Goal: Ask a question: Seek information or help from site administrators or community

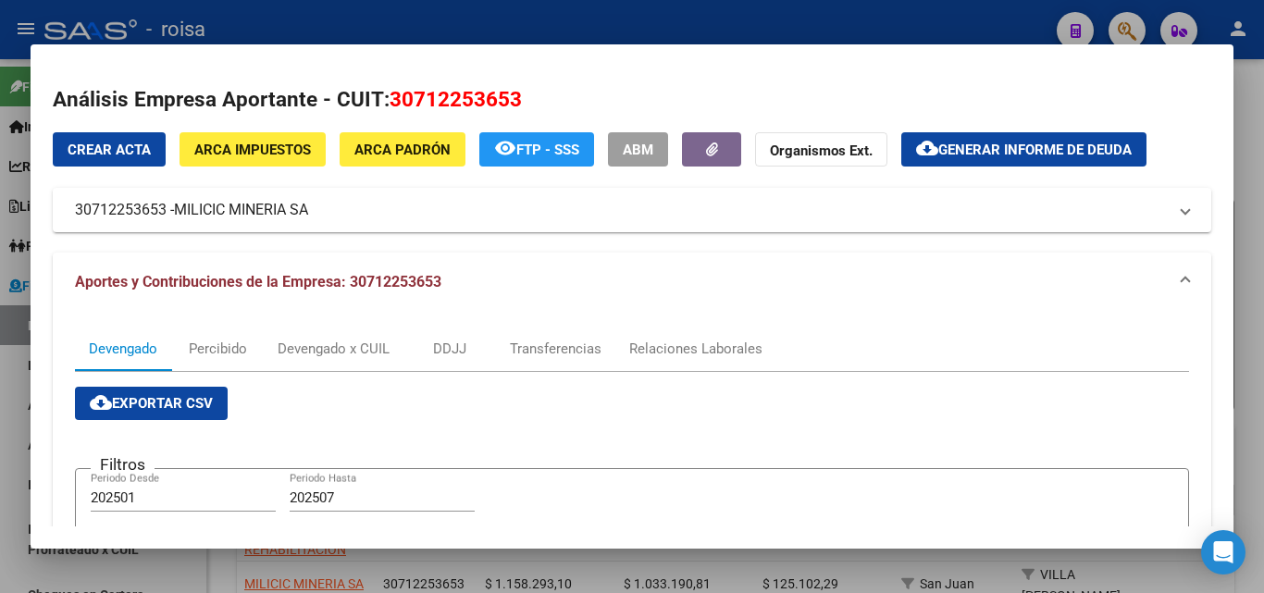
scroll to position [278, 0]
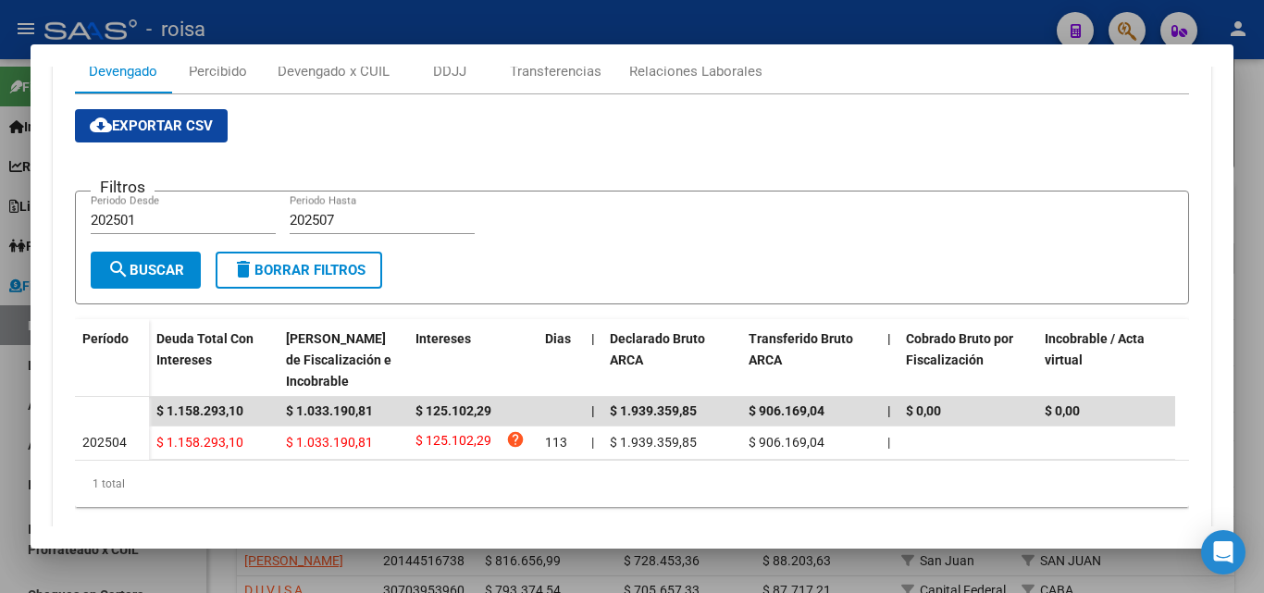
click at [12, 404] on div at bounding box center [632, 296] width 1264 height 593
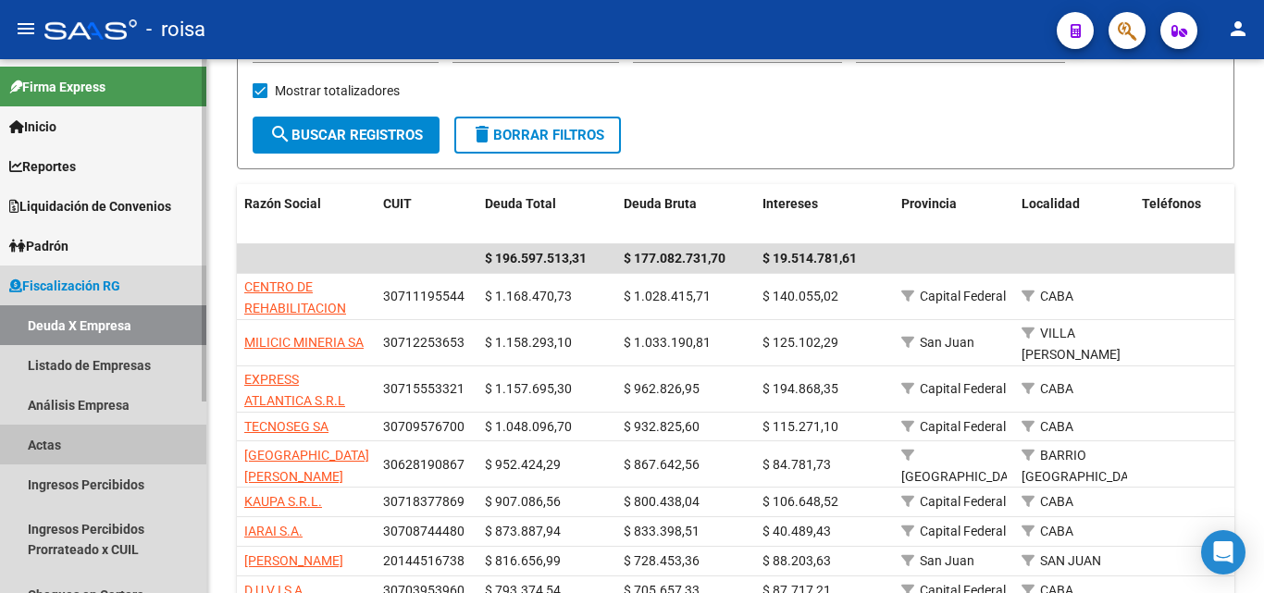
click at [55, 442] on link "Actas" at bounding box center [103, 445] width 206 height 40
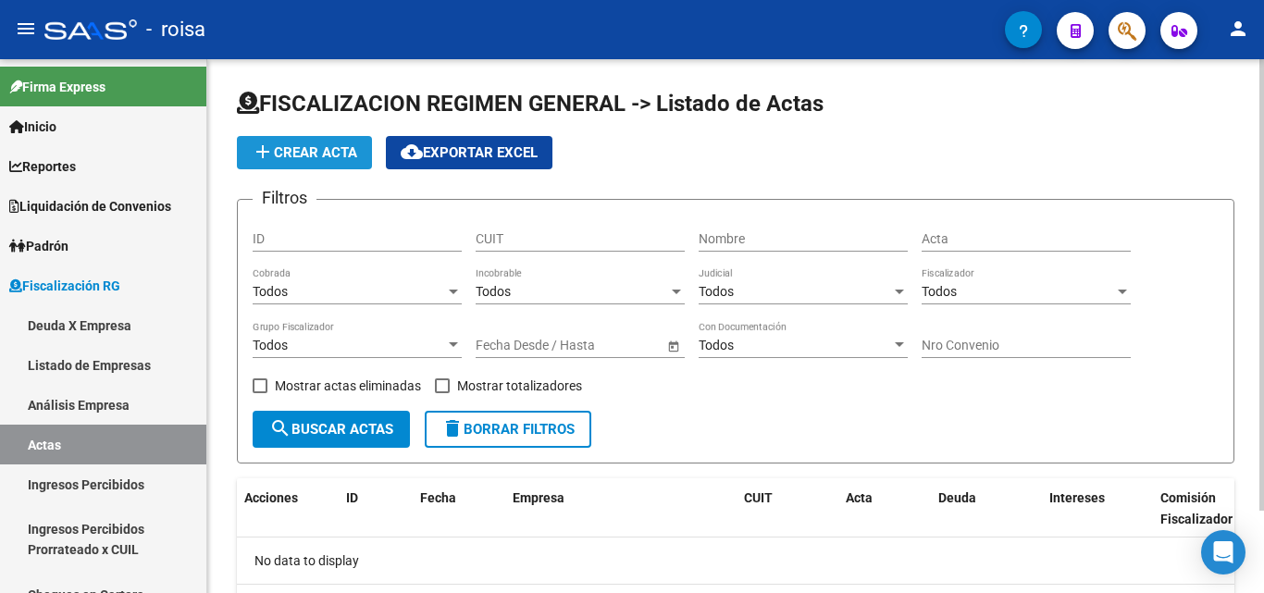
click at [327, 155] on span "add Crear Acta" at bounding box center [305, 152] width 106 height 17
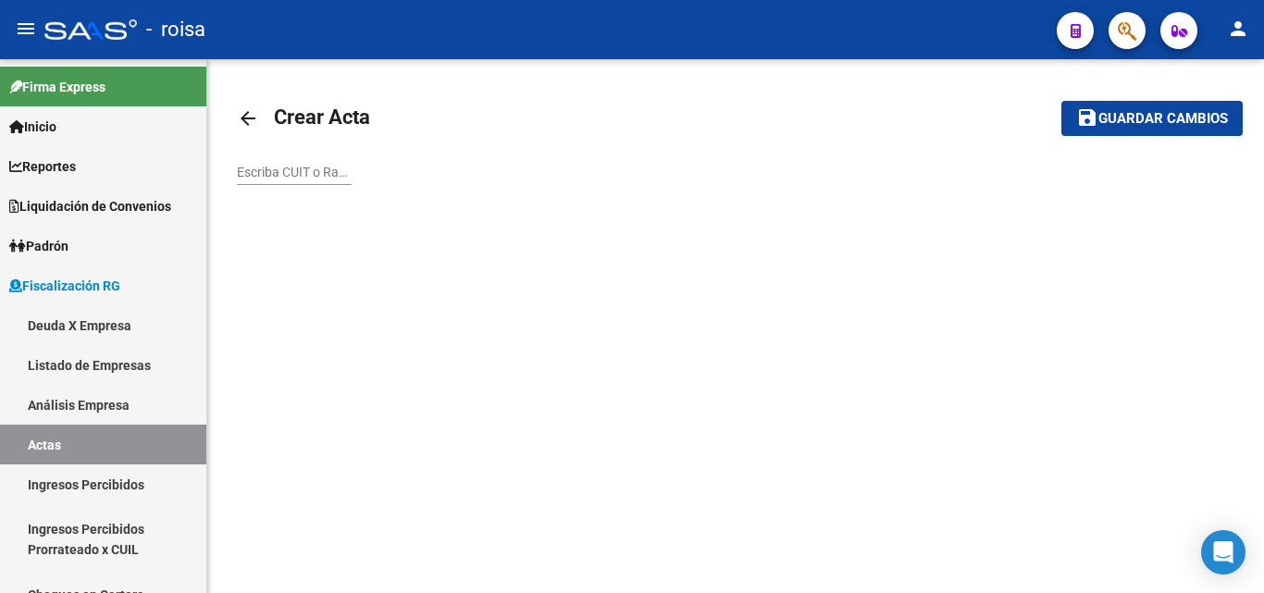
drag, startPoint x: 82, startPoint y: 482, endPoint x: 226, endPoint y: 467, distance: 144.3
click at [85, 482] on link "Ingresos Percibidos" at bounding box center [103, 485] width 206 height 40
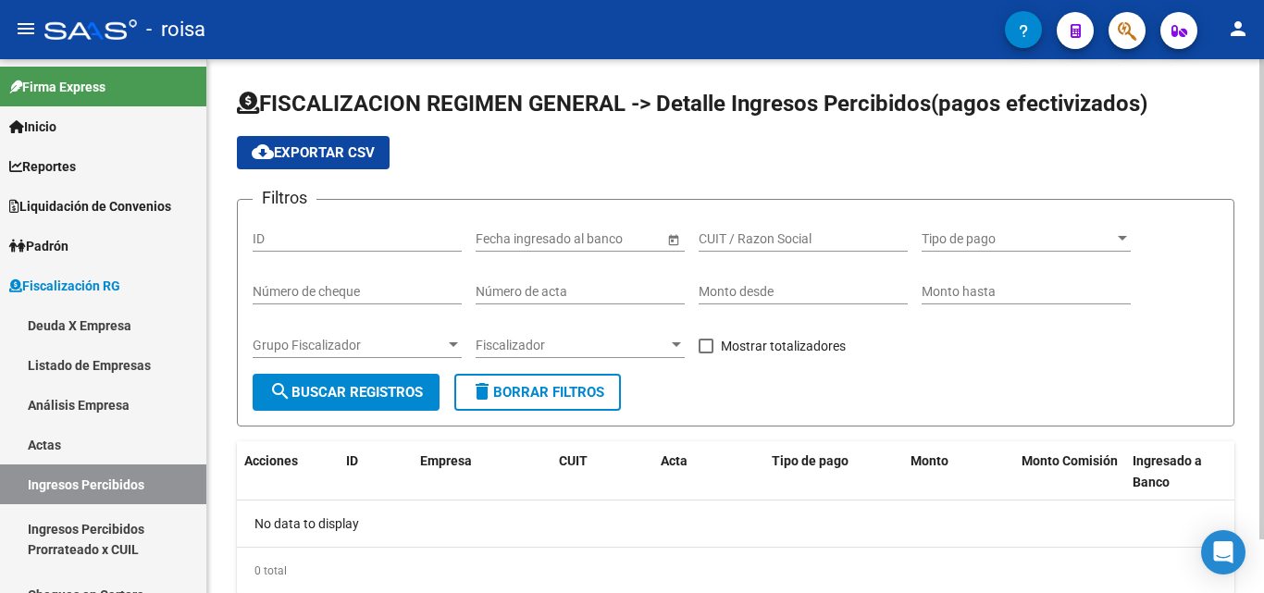
click at [294, 235] on input "ID" at bounding box center [357, 239] width 209 height 16
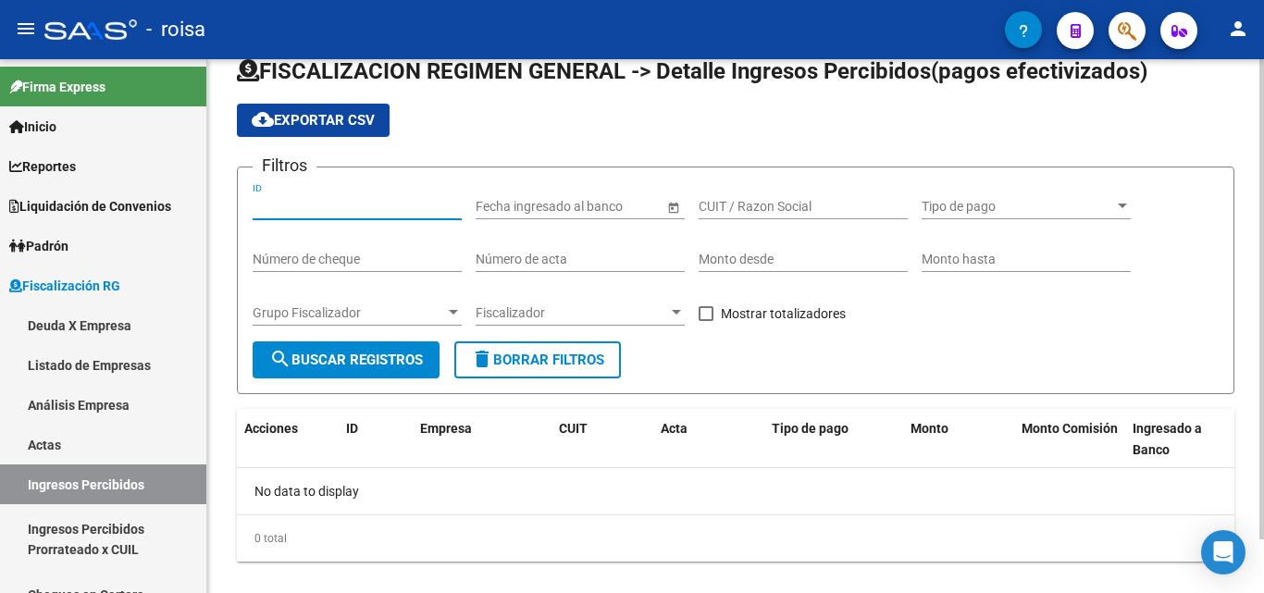
scroll to position [60, 0]
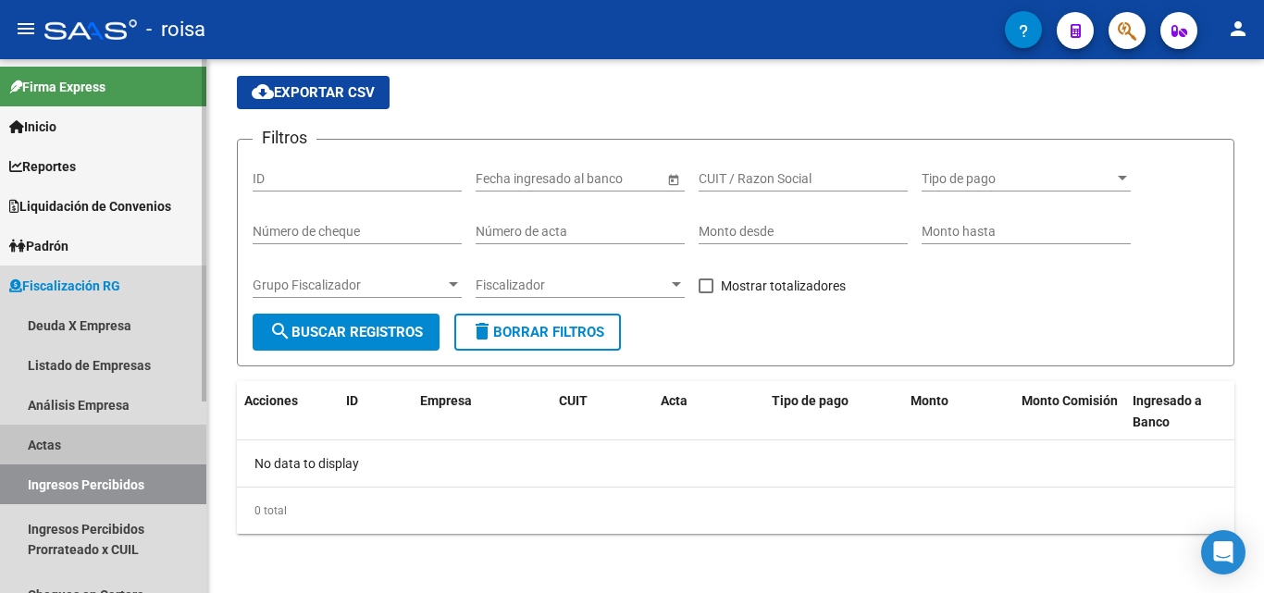
click at [45, 442] on link "Actas" at bounding box center [103, 445] width 206 height 40
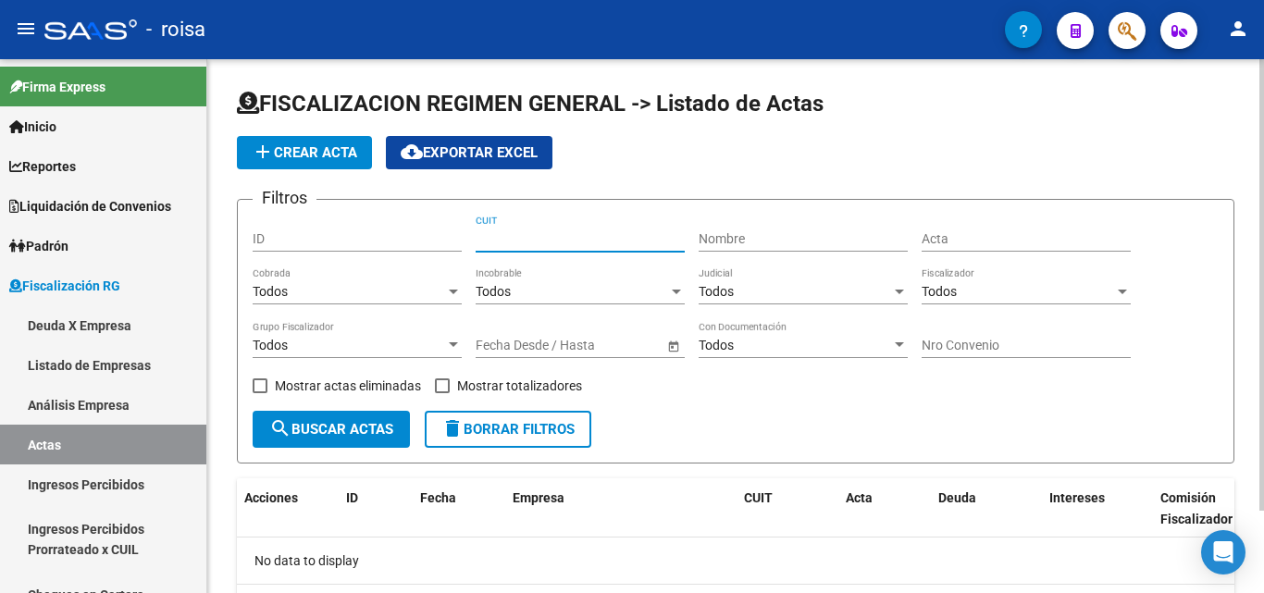
click at [502, 243] on input "CUIT" at bounding box center [580, 239] width 209 height 16
type input "30-60174448-8"
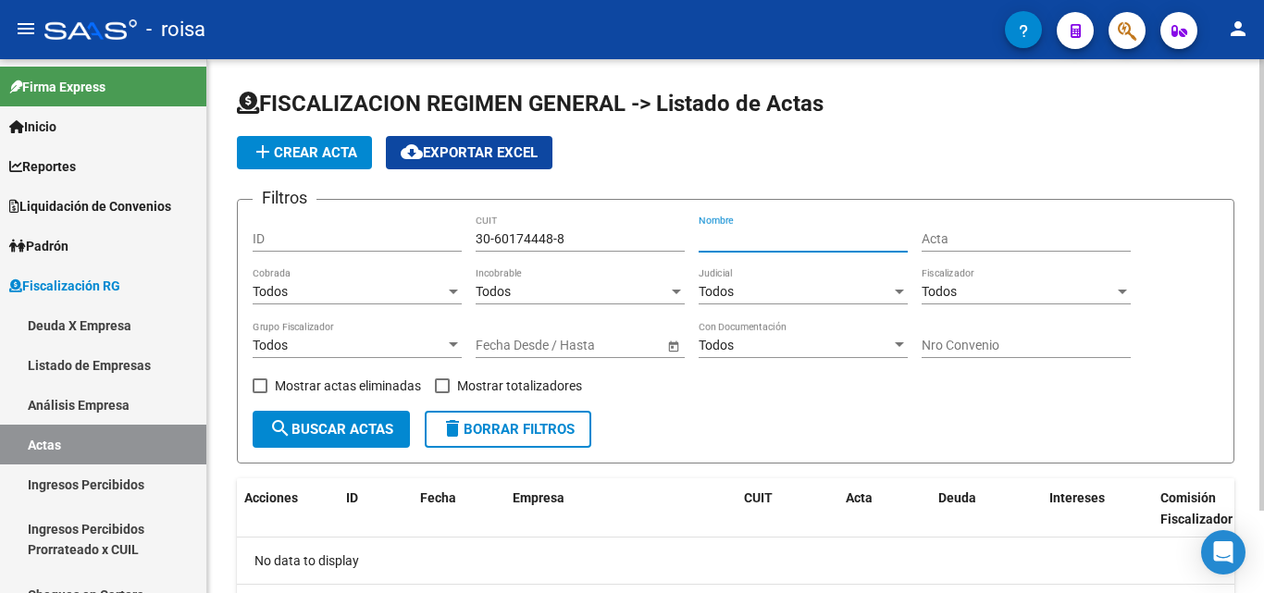
click at [783, 233] on input "Nombre" at bounding box center [803, 239] width 209 height 16
type input "centro cardiovascular [PERSON_NAME]"
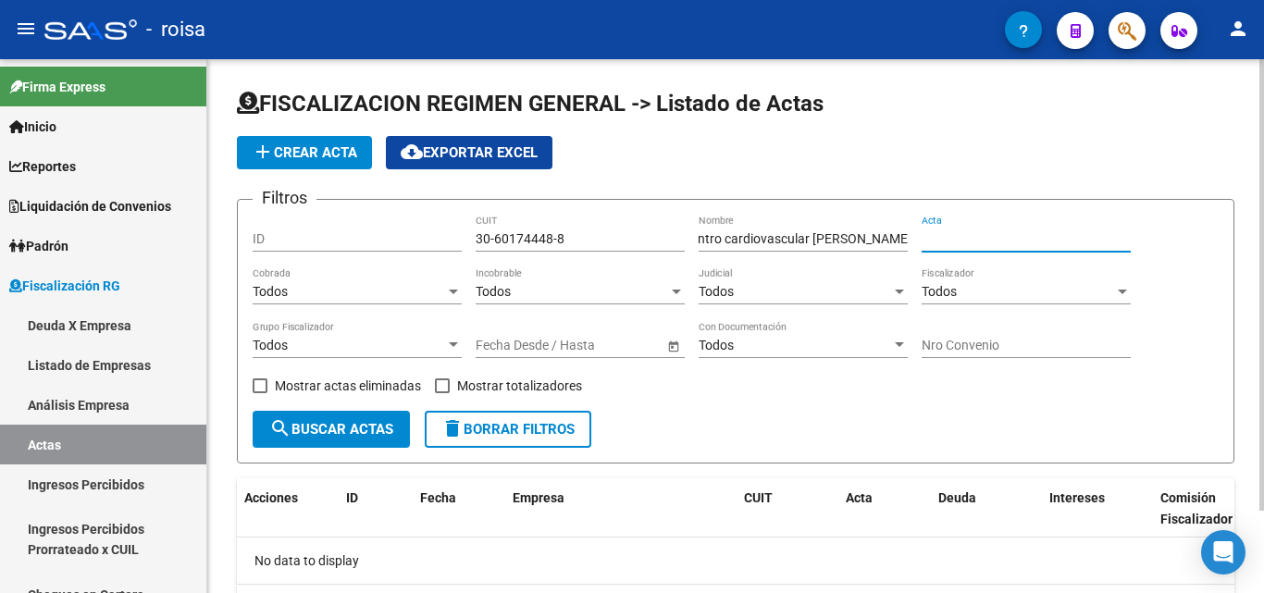
scroll to position [0, 0]
click at [972, 239] on input "Acta" at bounding box center [1026, 239] width 209 height 16
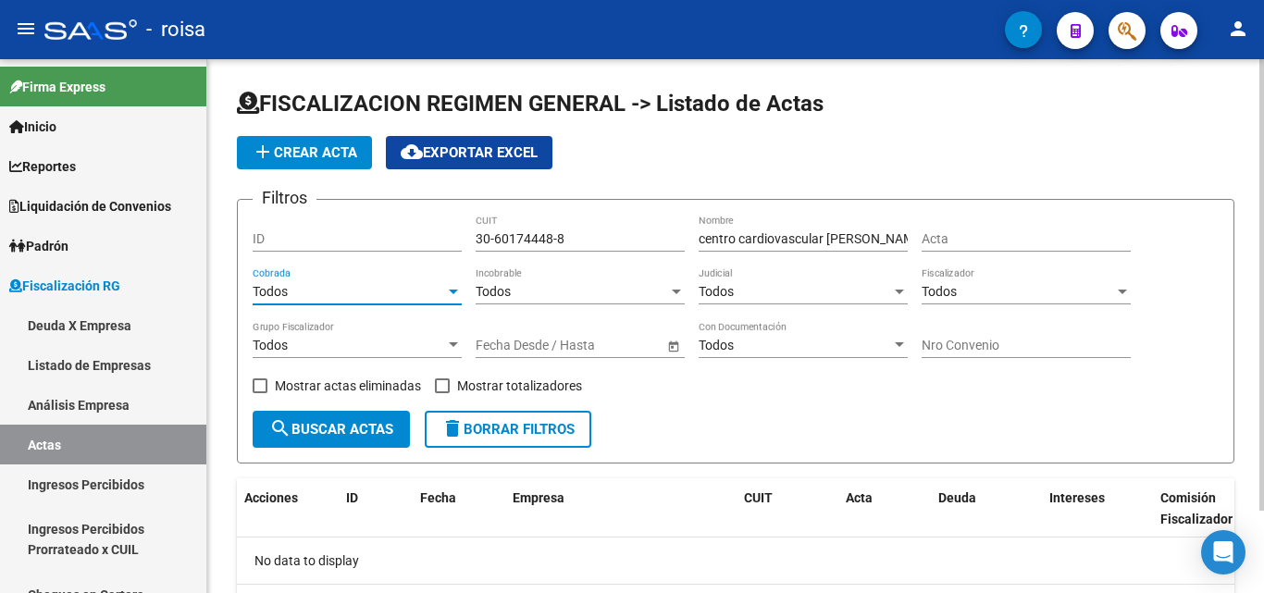
click at [308, 285] on div "Todos" at bounding box center [349, 292] width 193 height 16
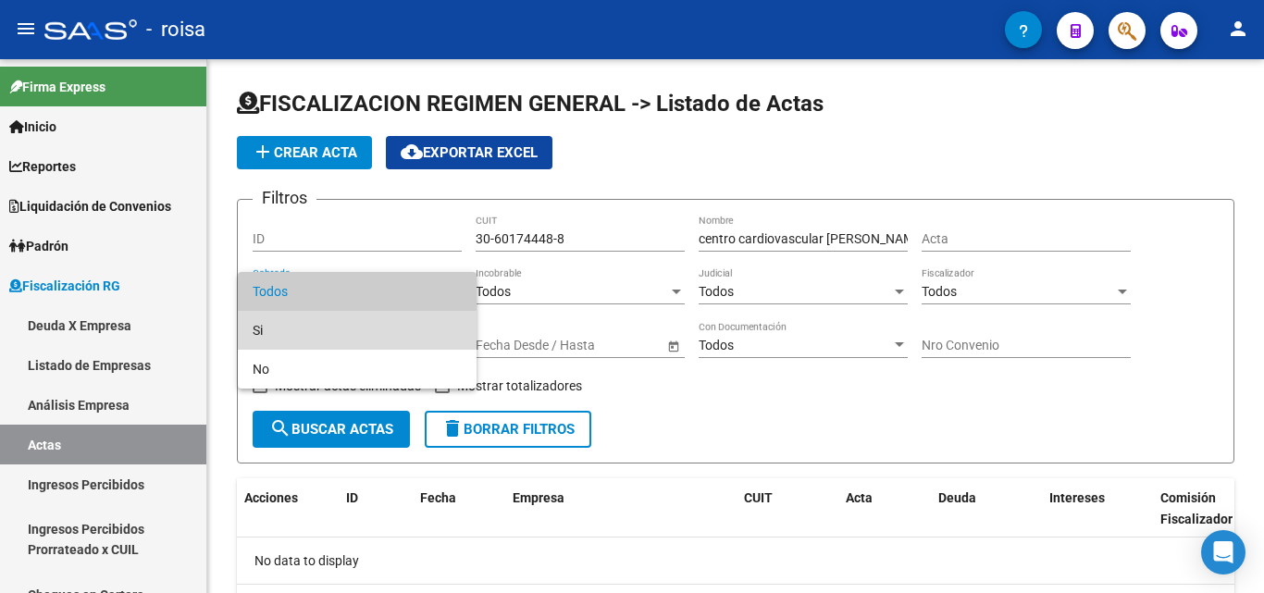
drag, startPoint x: 280, startPoint y: 328, endPoint x: 410, endPoint y: 320, distance: 129.8
click at [282, 328] on span "Si" at bounding box center [357, 330] width 209 height 39
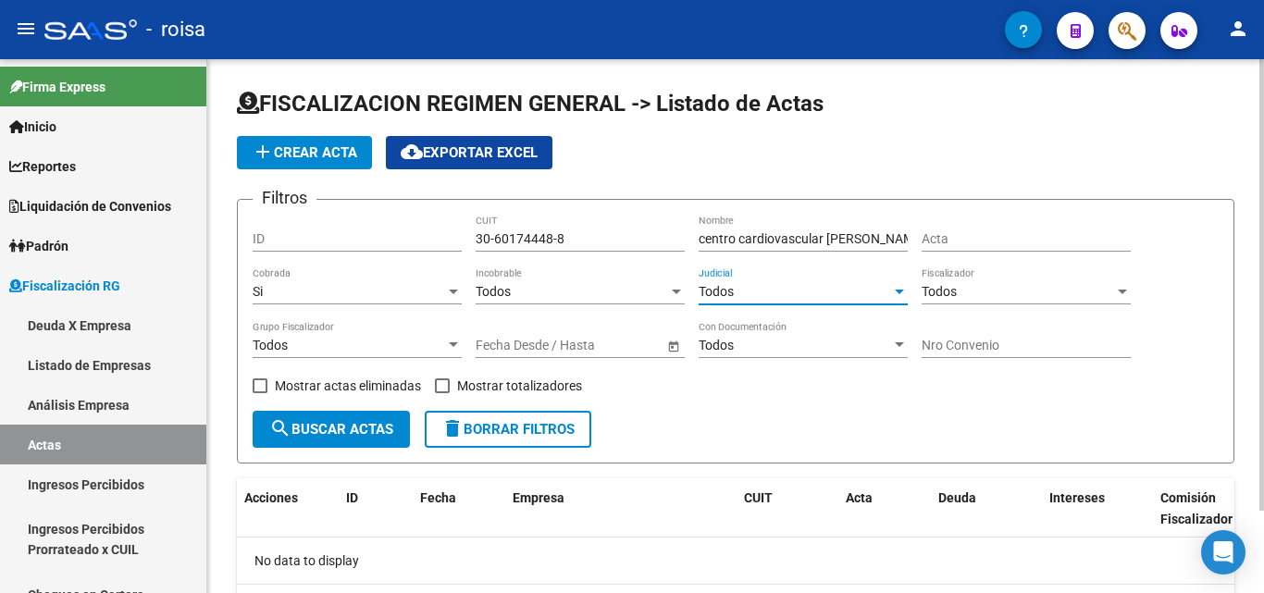
click at [732, 293] on span "Todos" at bounding box center [716, 291] width 35 height 15
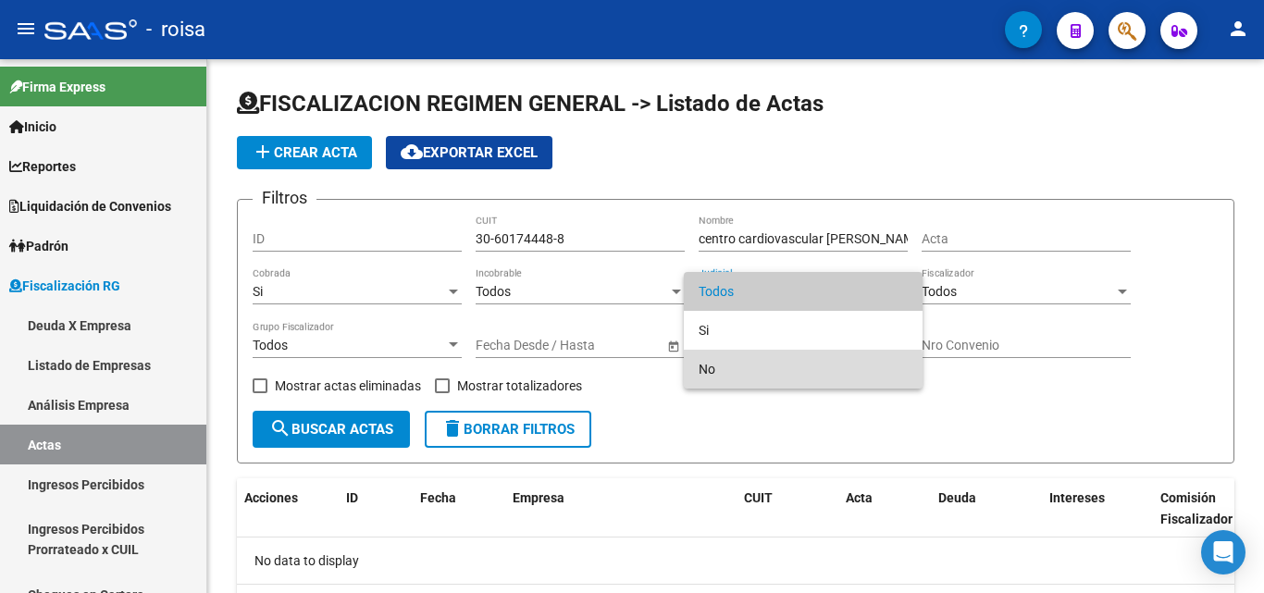
click at [714, 374] on span "No" at bounding box center [803, 369] width 209 height 39
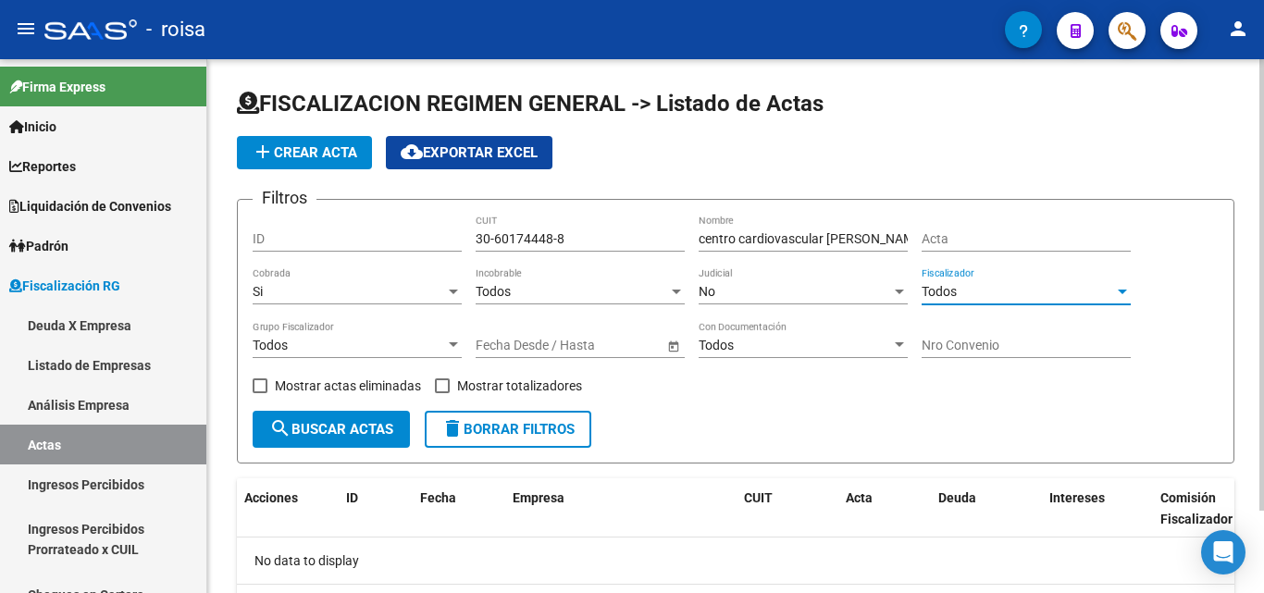
click at [1053, 294] on div "Todos" at bounding box center [1018, 292] width 193 height 16
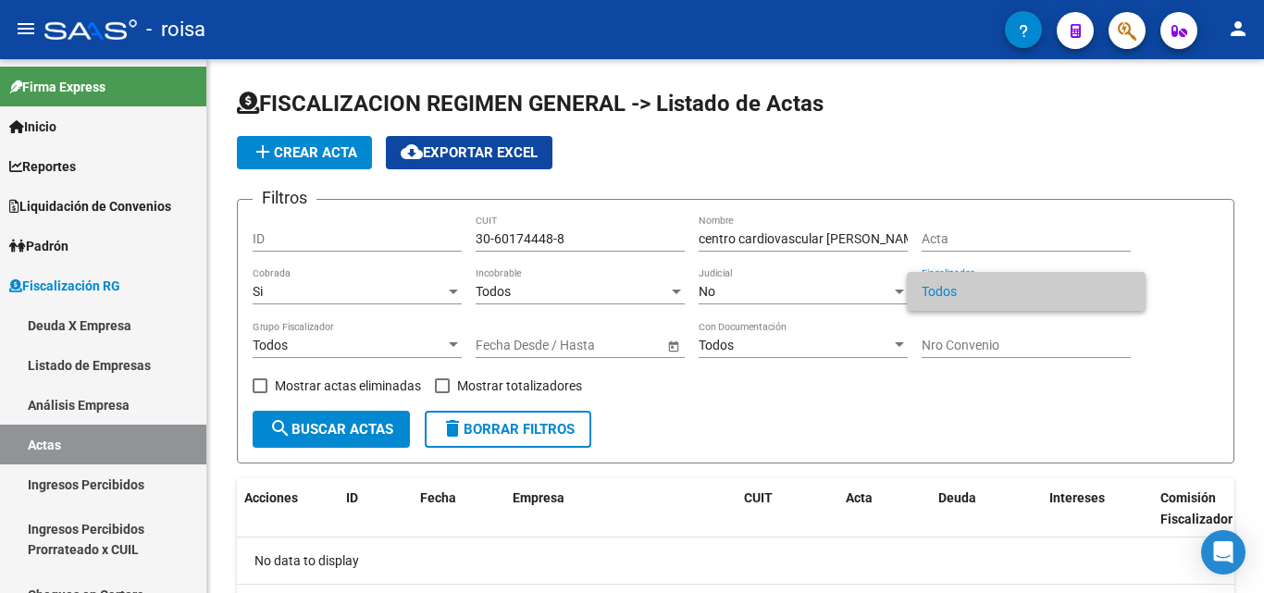
click at [1003, 294] on span "Todos" at bounding box center [1026, 291] width 209 height 39
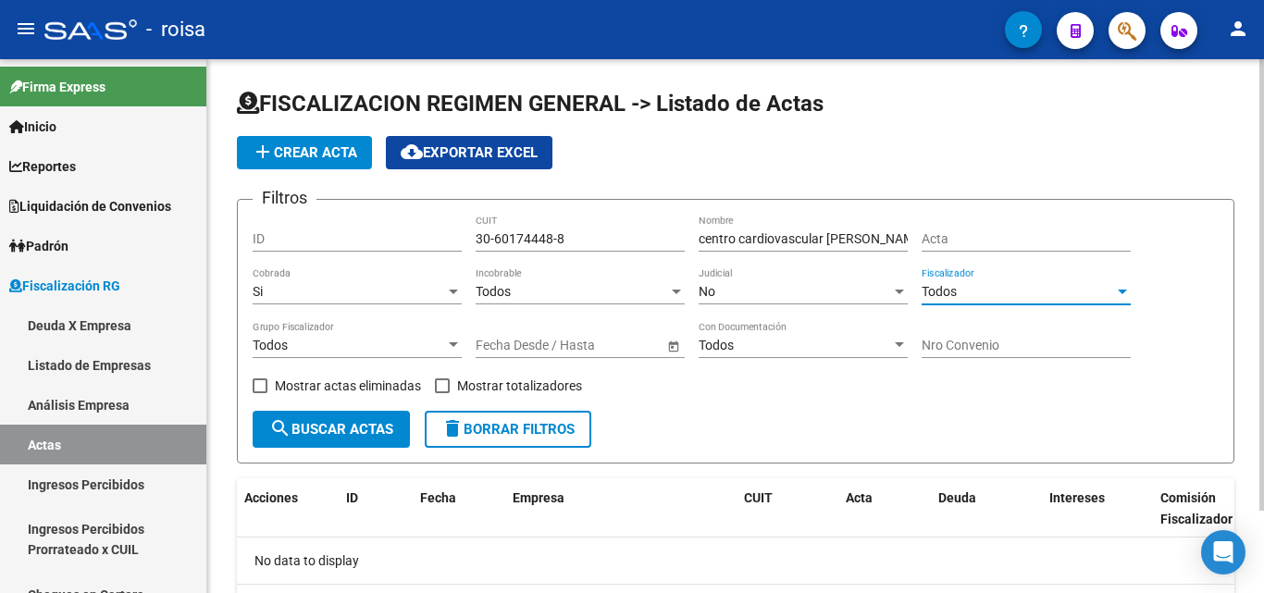
click at [1117, 291] on div at bounding box center [1122, 291] width 17 height 15
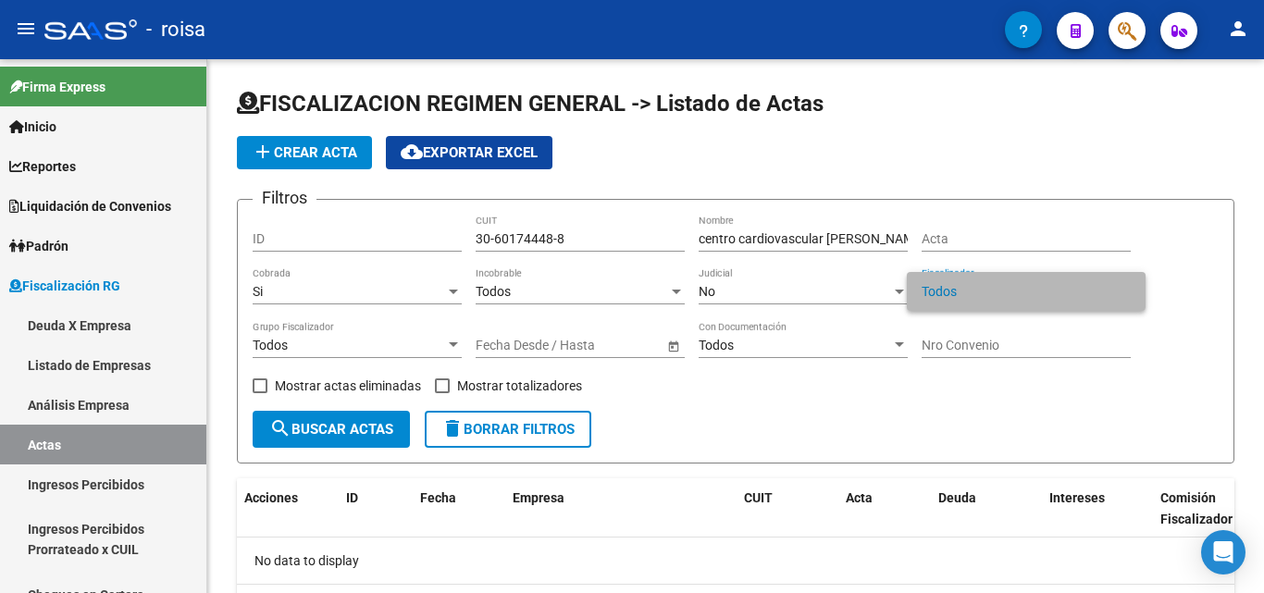
click at [989, 291] on span "Todos" at bounding box center [1026, 291] width 209 height 39
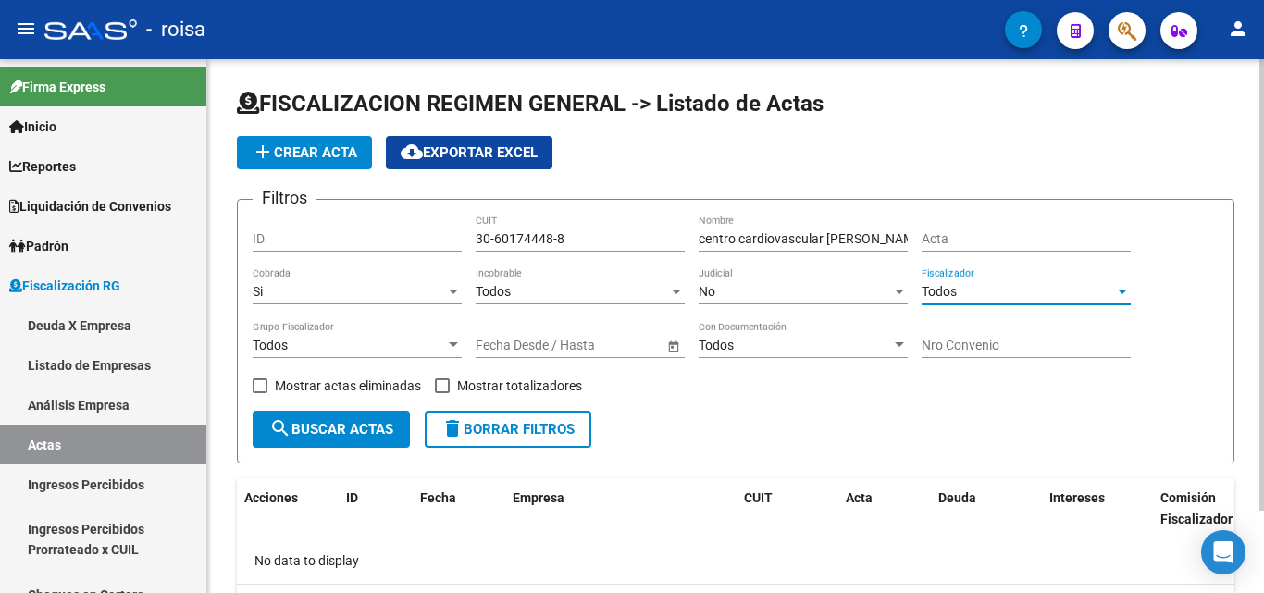
click at [287, 342] on span "Todos" at bounding box center [270, 345] width 35 height 15
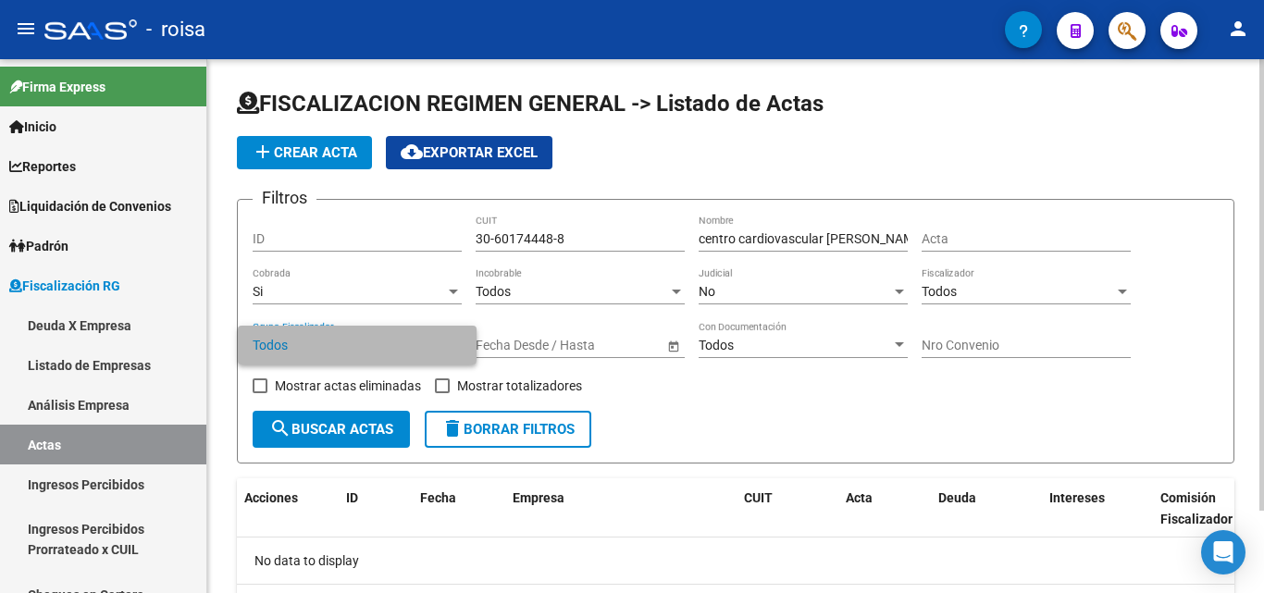
click at [287, 342] on span "Todos" at bounding box center [357, 345] width 209 height 39
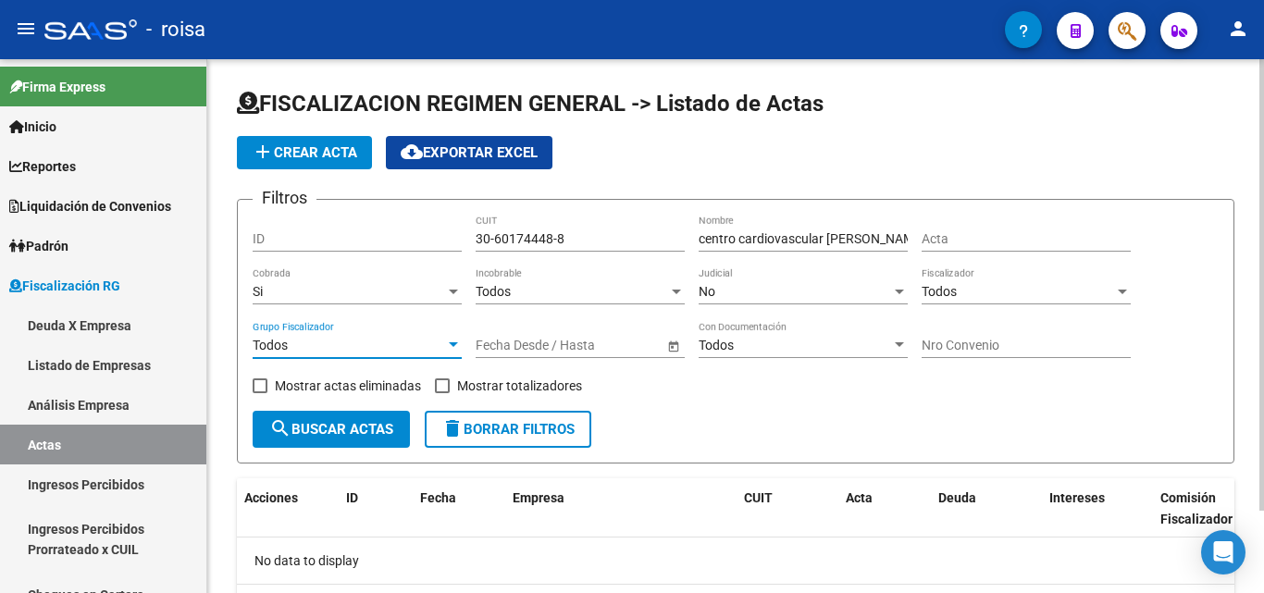
click at [507, 344] on input "text" at bounding box center [510, 346] width 68 height 16
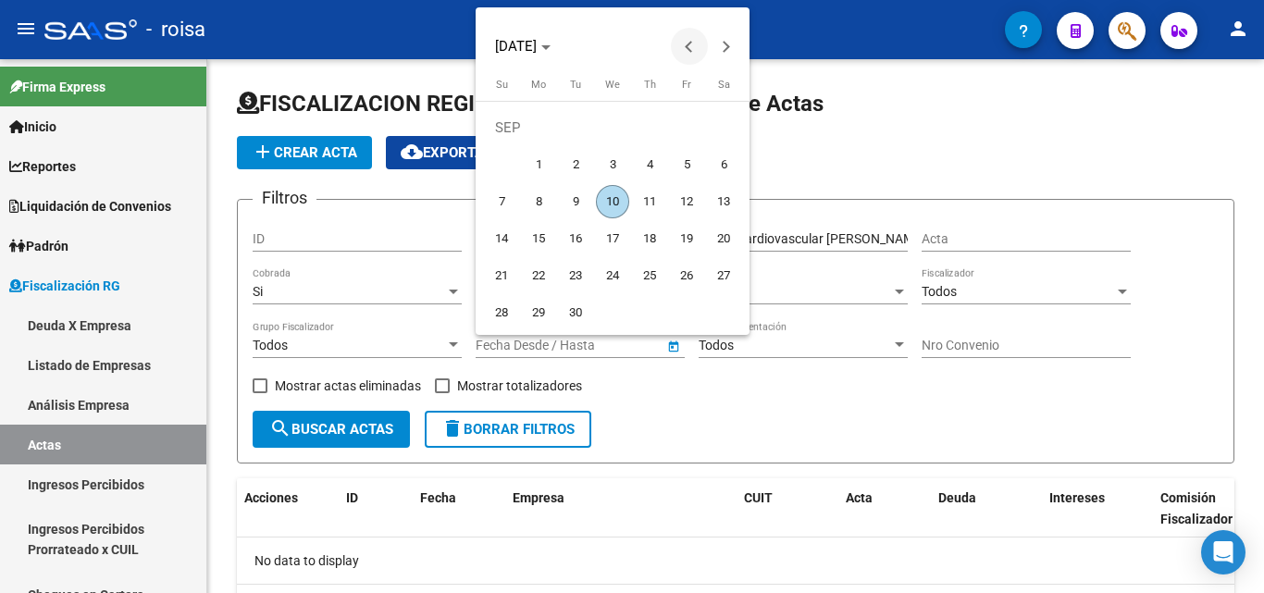
click at [683, 47] on span "Previous month" at bounding box center [689, 46] width 37 height 37
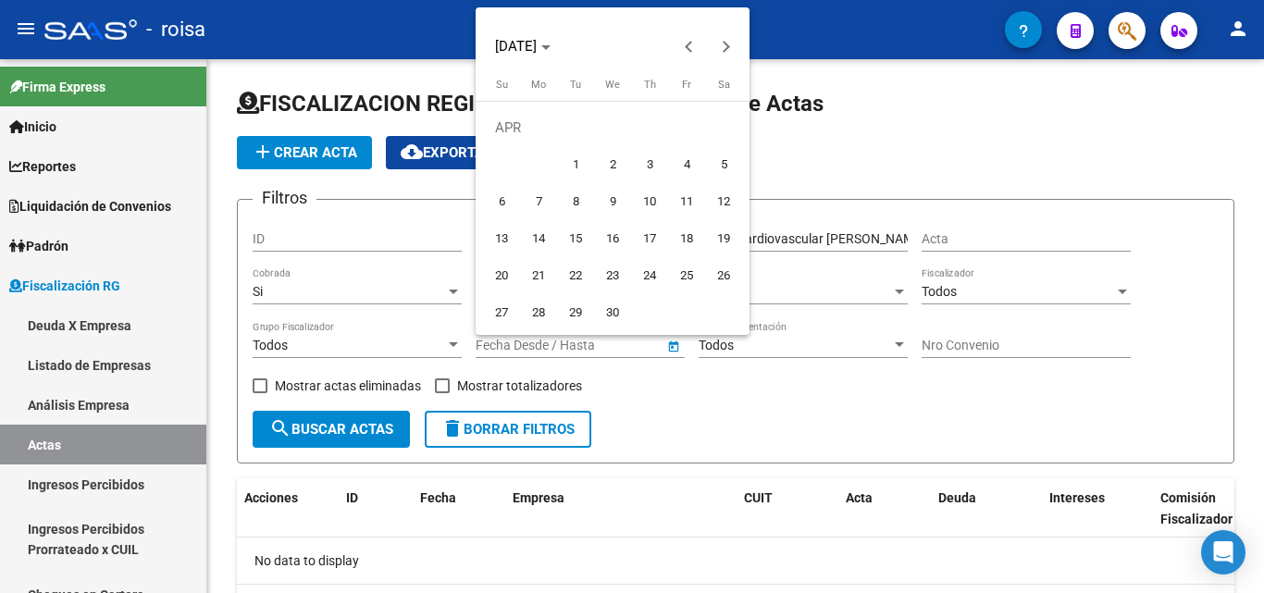
click at [579, 167] on span "1" at bounding box center [575, 164] width 33 height 33
type input "[DATE]"
drag, startPoint x: 578, startPoint y: 164, endPoint x: 733, endPoint y: 221, distance: 165.8
click at [579, 164] on span "1" at bounding box center [575, 164] width 33 height 33
type input "[DATE]"
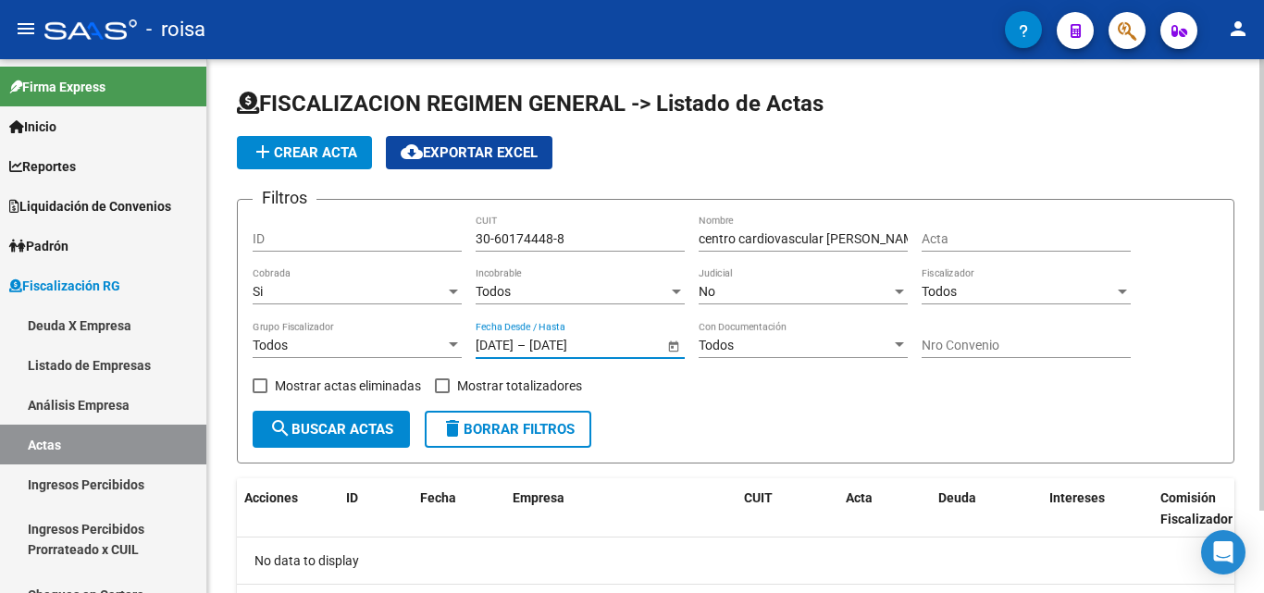
click at [616, 346] on input "[DATE]" at bounding box center [574, 346] width 91 height 16
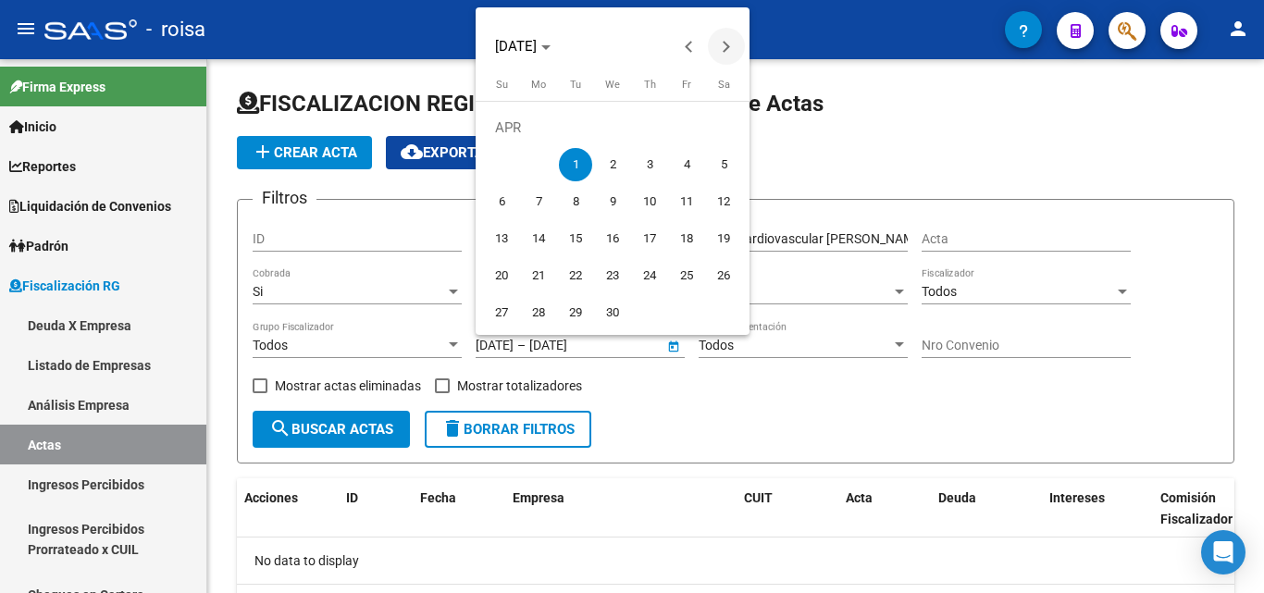
click at [731, 48] on span "Next month" at bounding box center [726, 46] width 37 height 37
click at [584, 169] on span "1" at bounding box center [575, 164] width 33 height 33
type input "[DATE]"
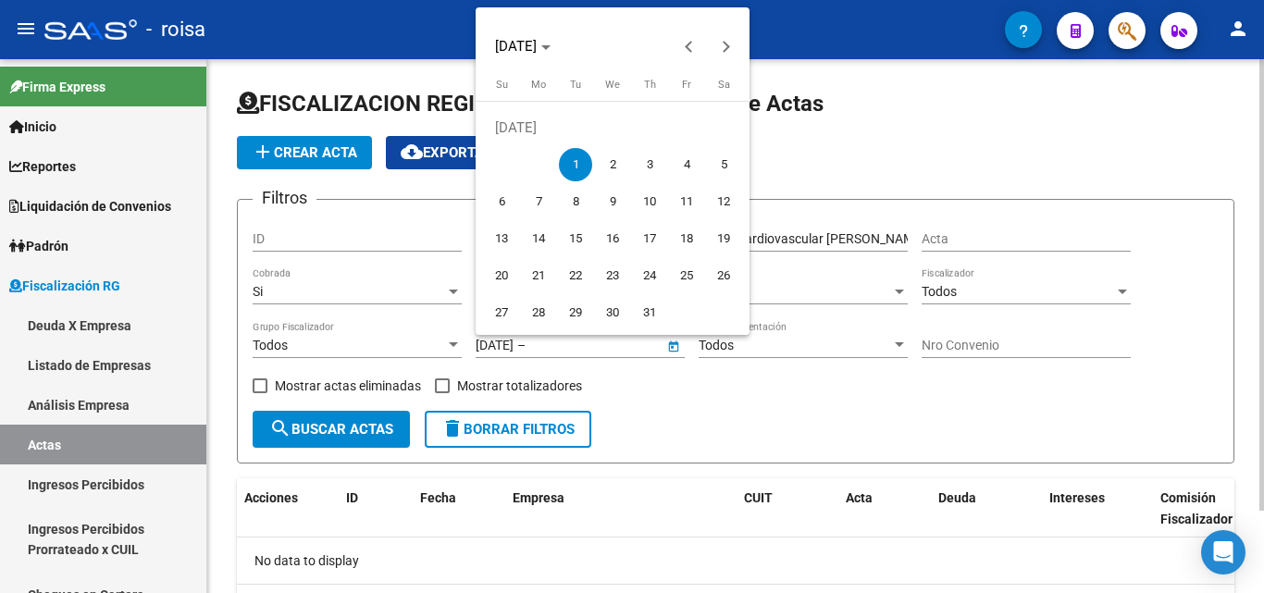
drag, startPoint x: 770, startPoint y: 400, endPoint x: 988, endPoint y: 337, distance: 226.4
click at [775, 397] on div at bounding box center [632, 296] width 1264 height 593
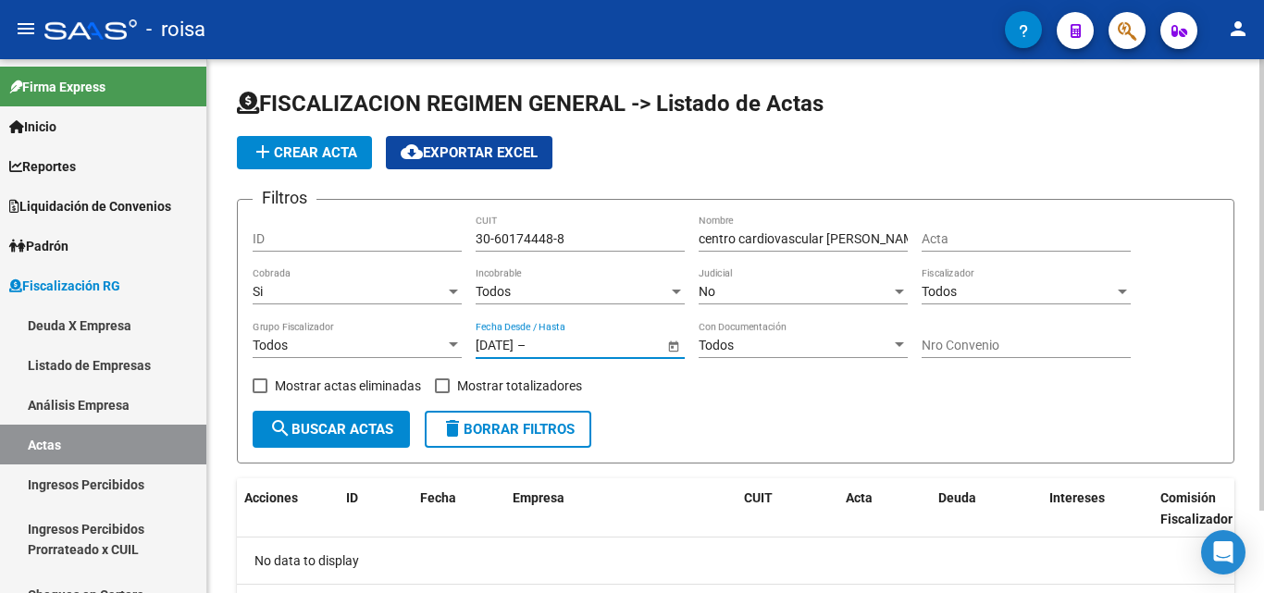
click at [492, 348] on input "[DATE]" at bounding box center [495, 346] width 38 height 16
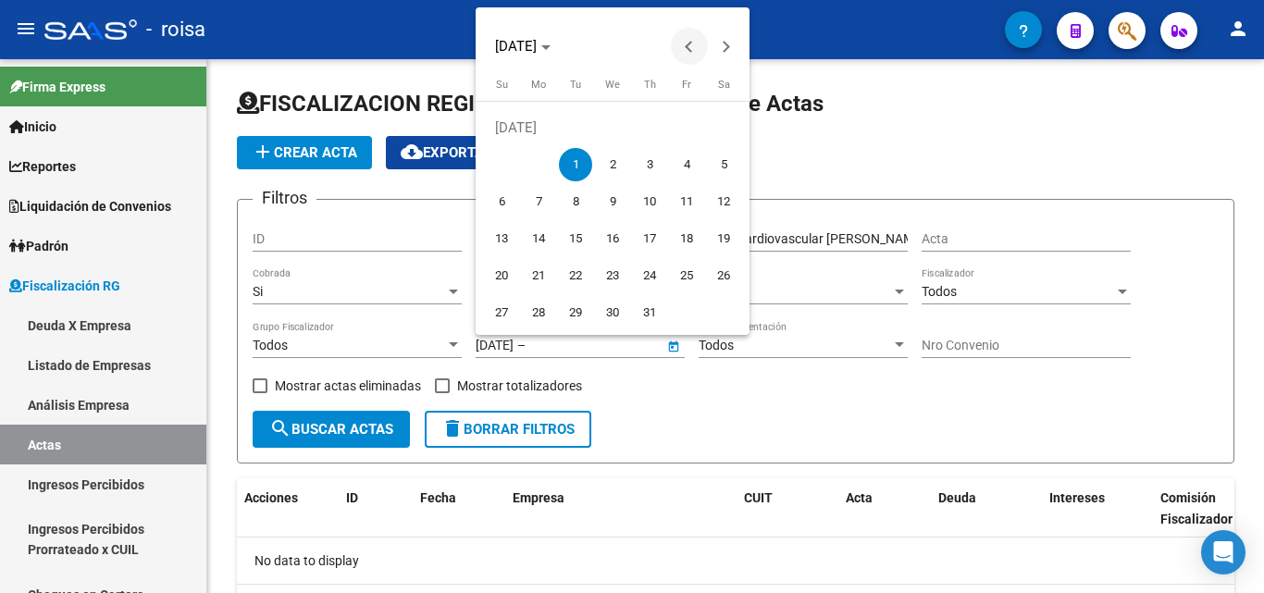
click at [689, 46] on button "Previous month" at bounding box center [689, 46] width 37 height 37
click at [578, 168] on span "1" at bounding box center [575, 164] width 33 height 33
type input "[DATE]"
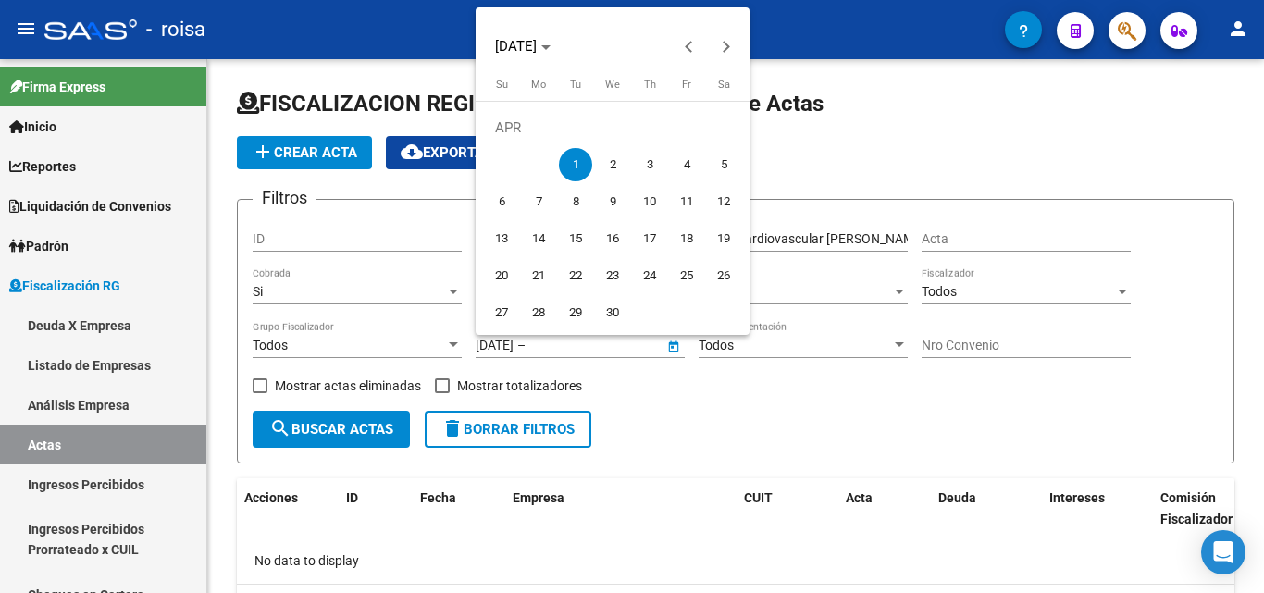
click at [600, 340] on div at bounding box center [632, 296] width 1264 height 593
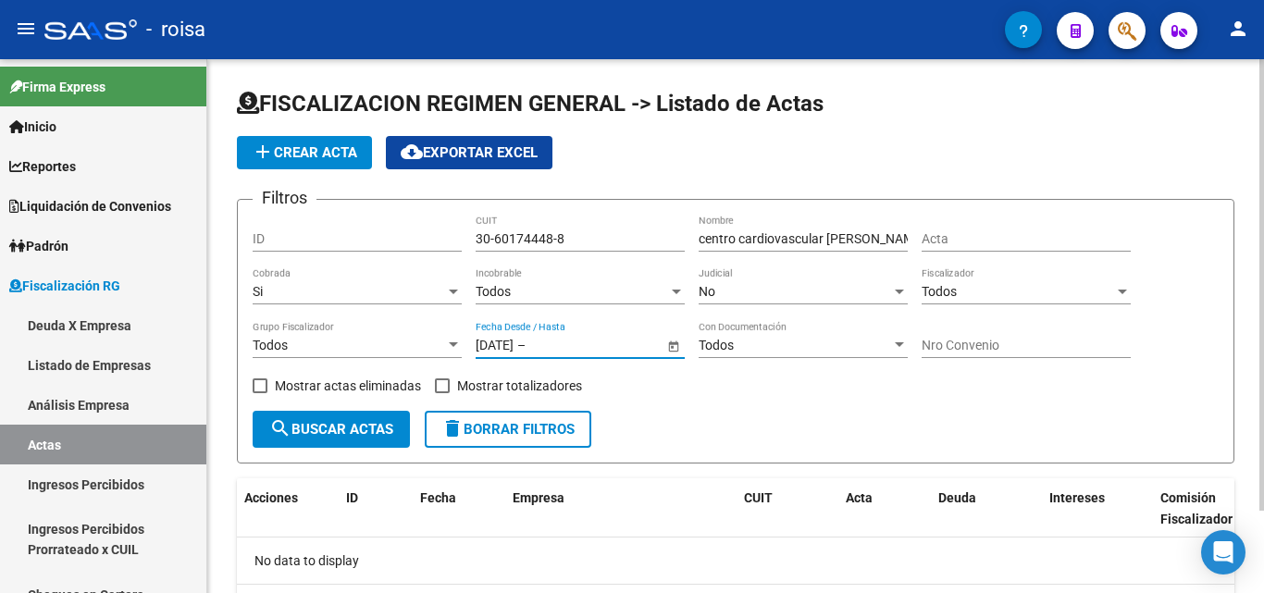
click at [591, 339] on input "text" at bounding box center [574, 346] width 91 height 16
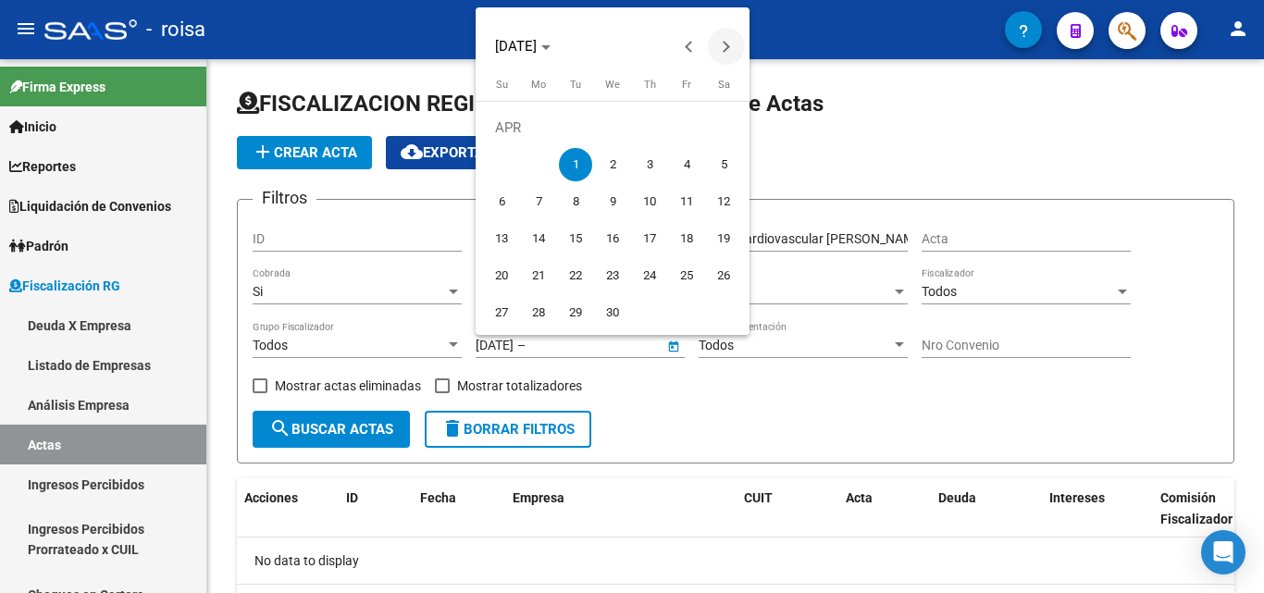
click at [728, 48] on button "Next month" at bounding box center [726, 46] width 37 height 37
click at [576, 164] on span "1" at bounding box center [575, 164] width 33 height 33
type input "[DATE]"
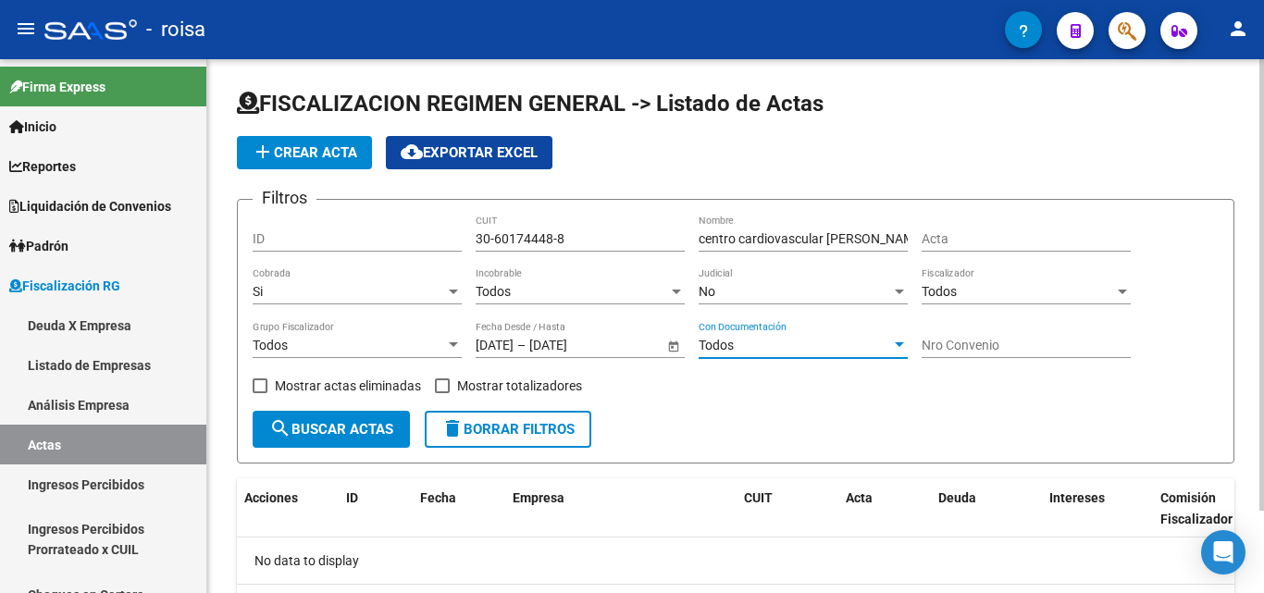
click at [803, 342] on div "Todos" at bounding box center [795, 346] width 193 height 16
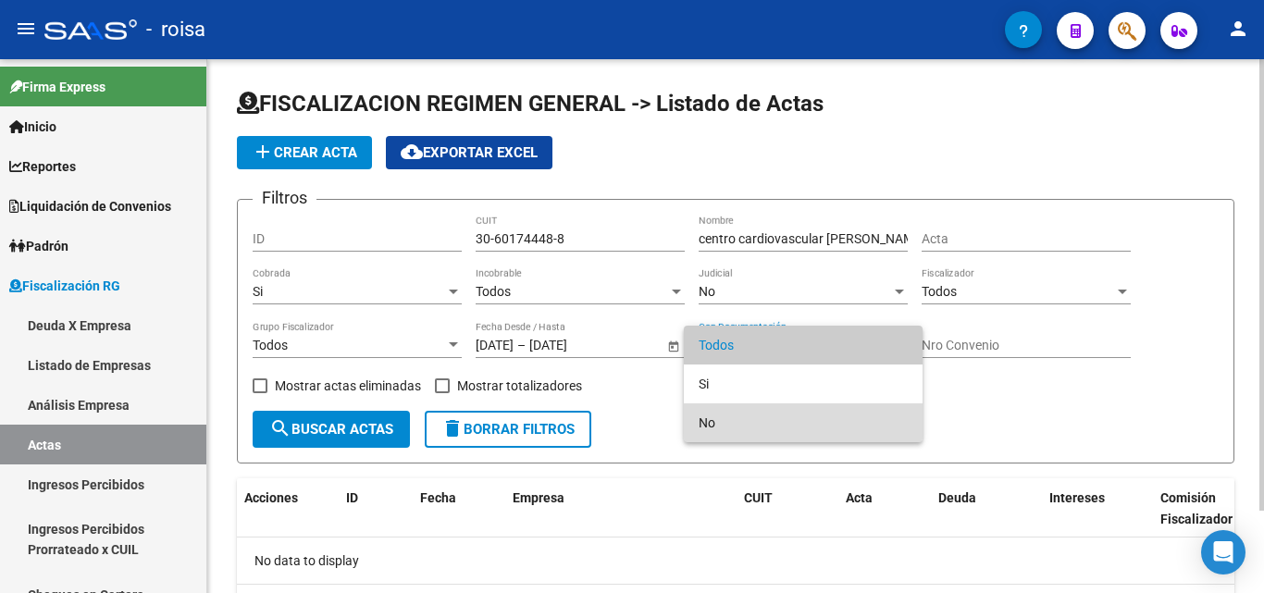
drag, startPoint x: 733, startPoint y: 420, endPoint x: 853, endPoint y: 417, distance: 119.4
click at [735, 418] on span "No" at bounding box center [803, 423] width 209 height 39
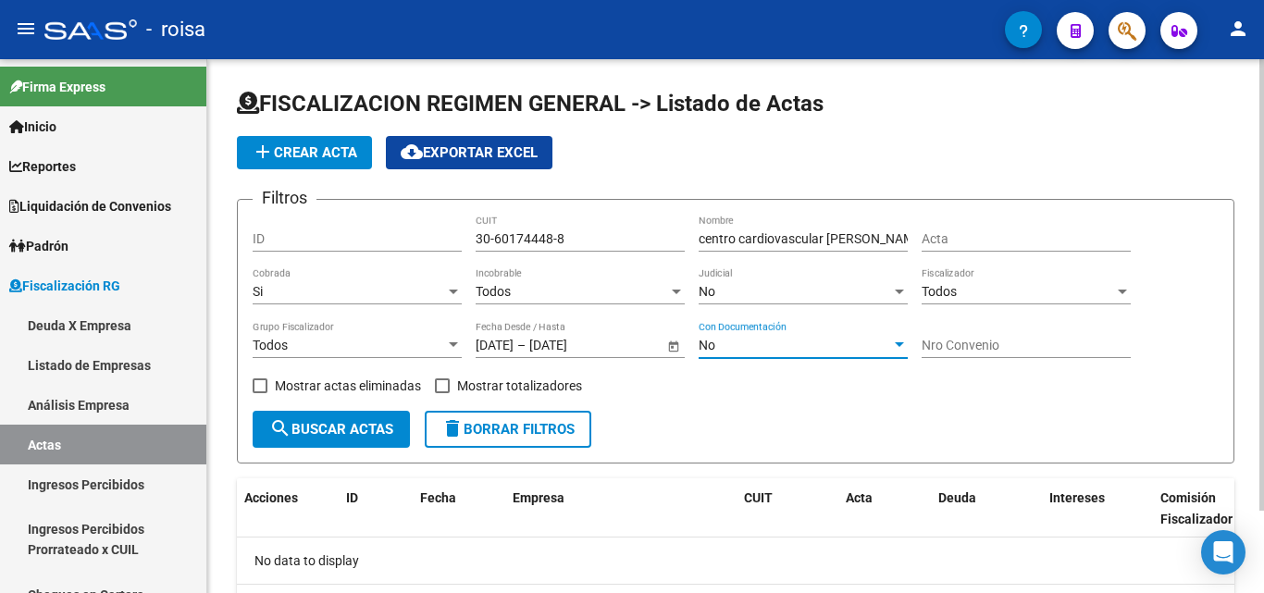
click at [1022, 351] on input "Nro Convenio" at bounding box center [1026, 346] width 209 height 16
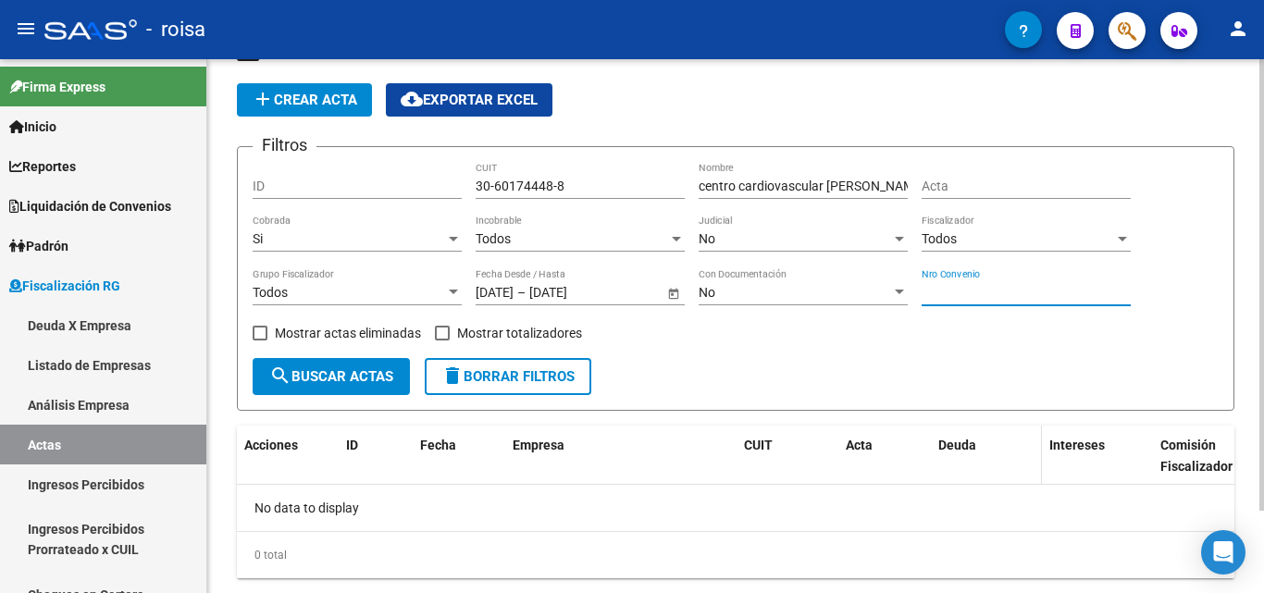
scroll to position [97, 0]
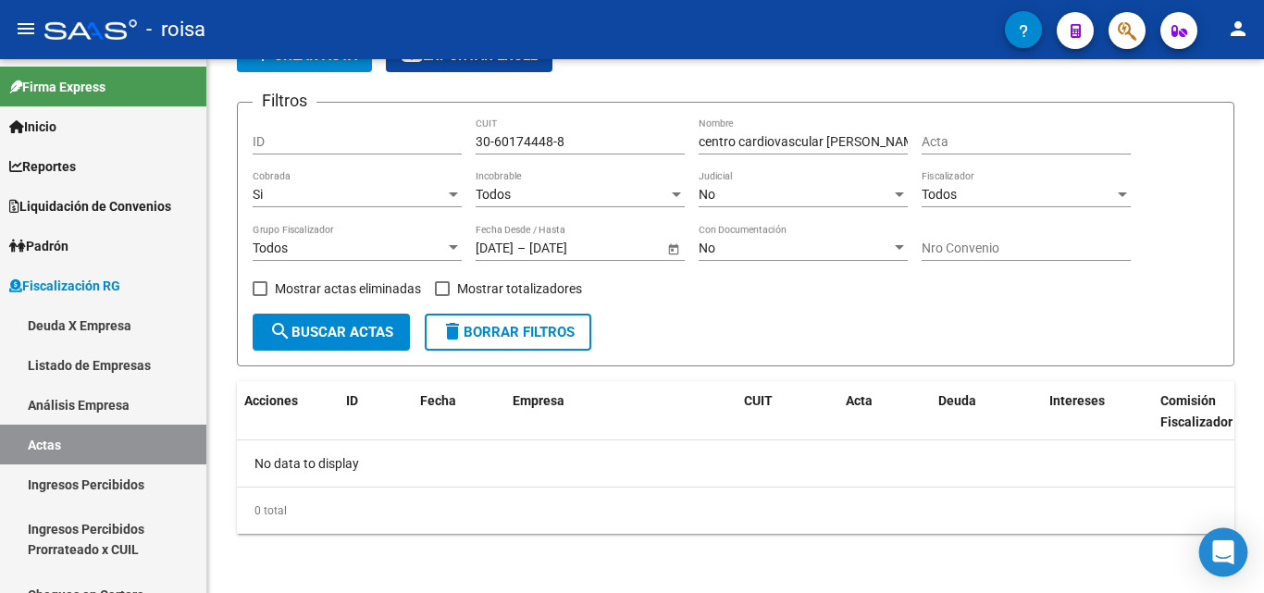
click at [1215, 554] on icon "Open Intercom Messenger" at bounding box center [1224, 553] width 24 height 24
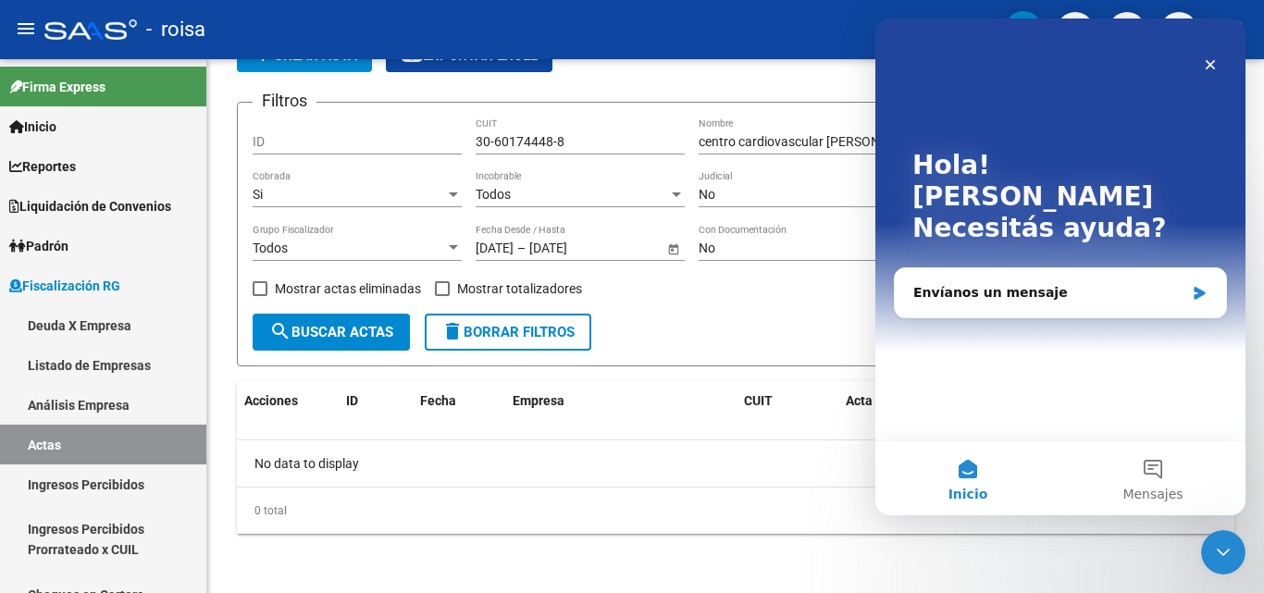
scroll to position [0, 0]
click at [1155, 469] on button "1 Mensajes" at bounding box center [1153, 479] width 185 height 74
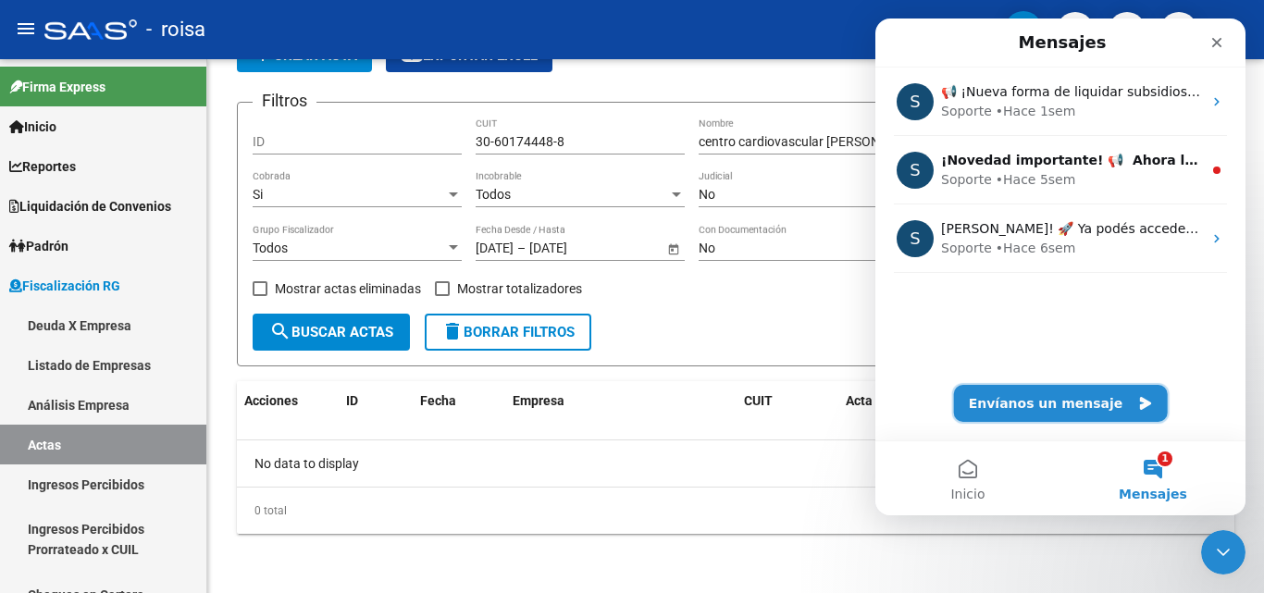
click at [1070, 410] on button "Envíanos un mensaje" at bounding box center [1061, 403] width 214 height 37
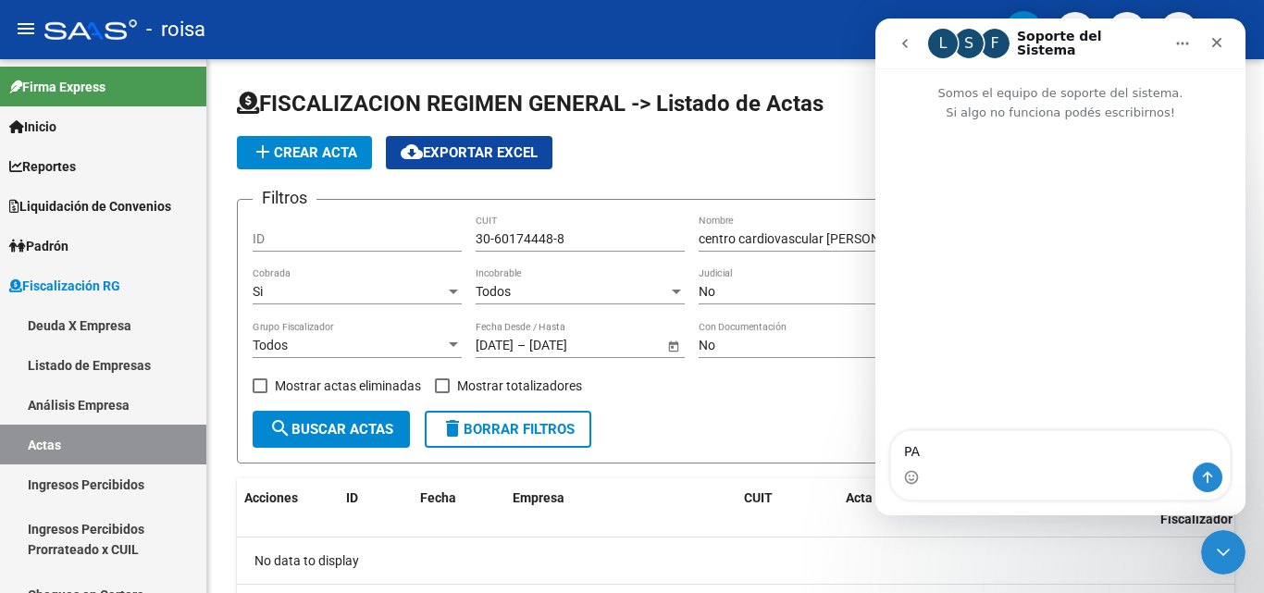
type textarea "P"
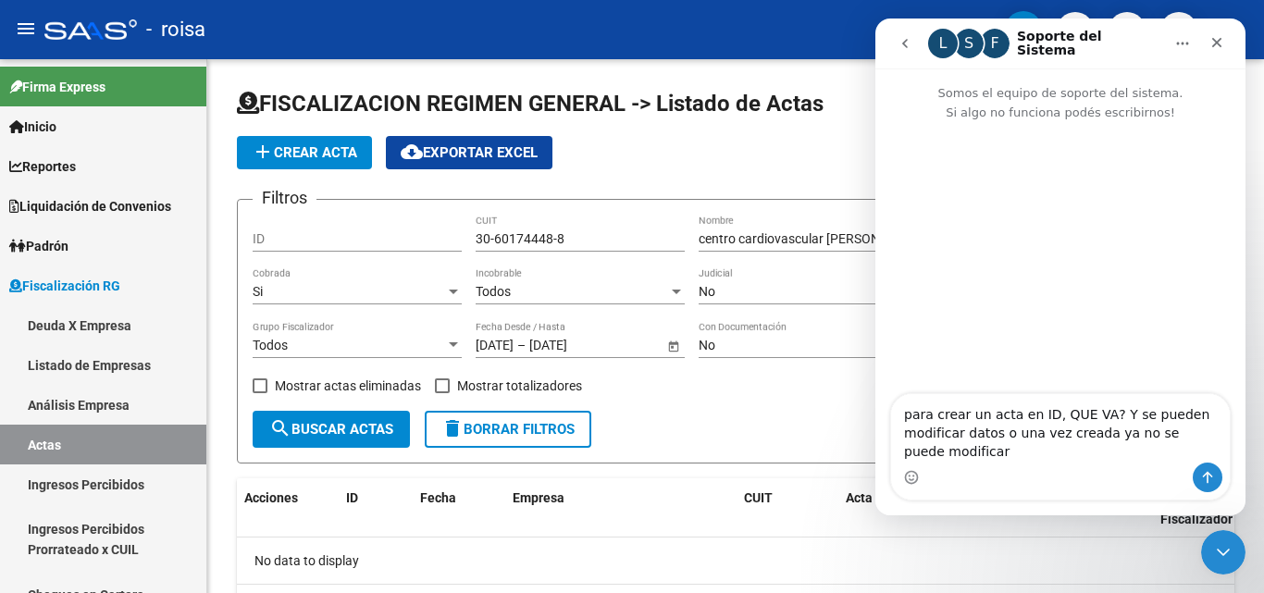
type textarea "para crear un acta en ID, QUE VA? Y se pueden modificar datos o una vez creada …"
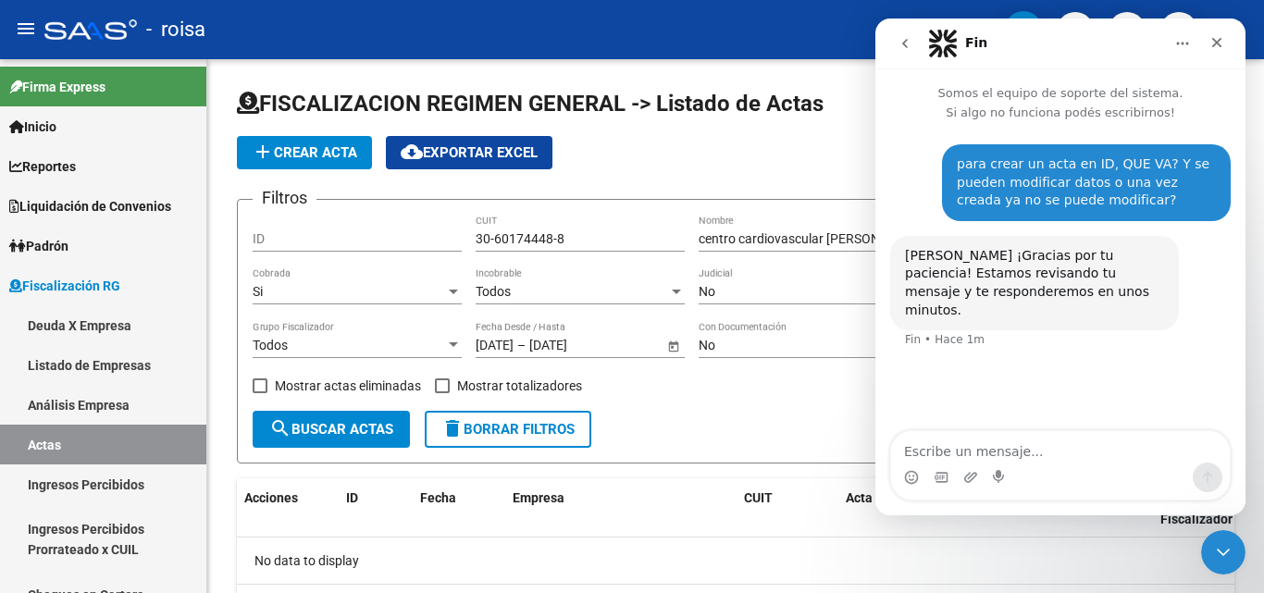
click at [1180, 39] on icon "Inicio" at bounding box center [1183, 43] width 15 height 15
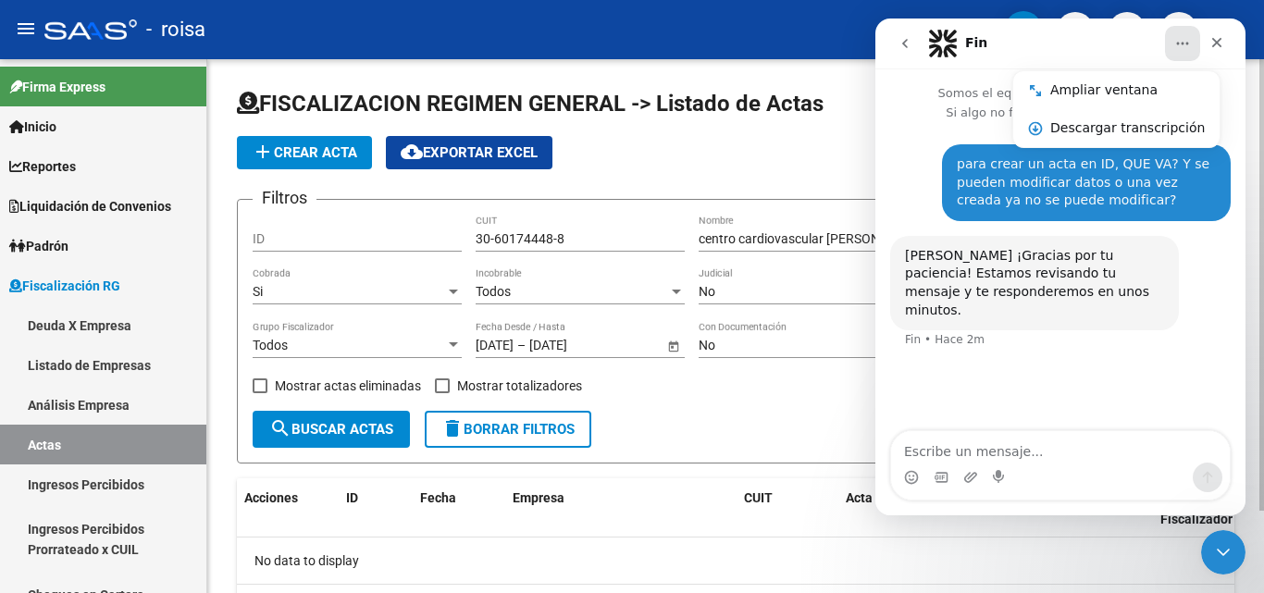
drag, startPoint x: 763, startPoint y: 408, endPoint x: 857, endPoint y: 365, distance: 104.0
click at [766, 405] on div "Filtros ID 30-60174448-8 CUIT centro cardiovascular [PERSON_NAME] Nombre Acta S…" at bounding box center [736, 313] width 966 height 196
drag, startPoint x: 753, startPoint y: 418, endPoint x: 840, endPoint y: 406, distance: 87.8
click at [756, 417] on form "Filtros ID 30-60174448-8 CUIT centro cardiovascular [PERSON_NAME] Nombre Acta S…" at bounding box center [736, 331] width 998 height 265
